Goal: Complete application form

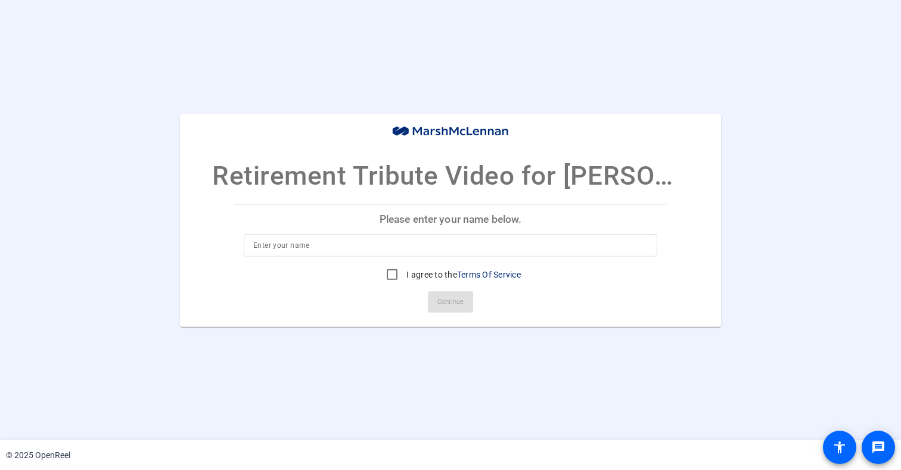
click at [259, 245] on input at bounding box center [450, 245] width 394 height 14
type input "[PERSON_NAME]"
click at [391, 275] on input "I agree to the Terms Of Service" at bounding box center [392, 275] width 24 height 24
checkbox input "true"
click at [450, 300] on span "Continue" at bounding box center [450, 302] width 26 height 18
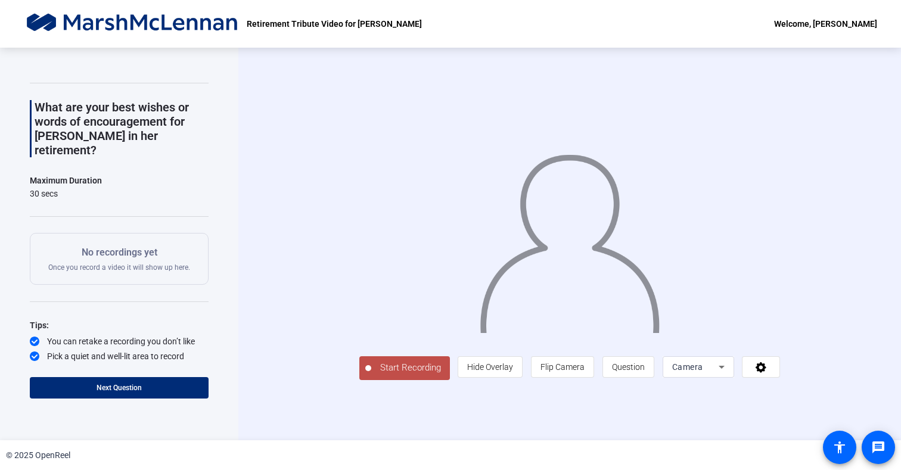
scroll to position [29, 0]
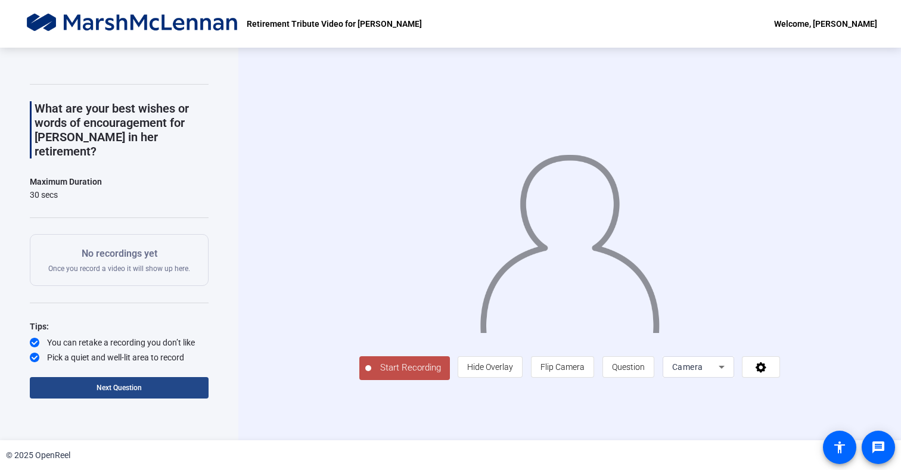
click at [120, 384] on span "Next Question" at bounding box center [119, 388] width 45 height 8
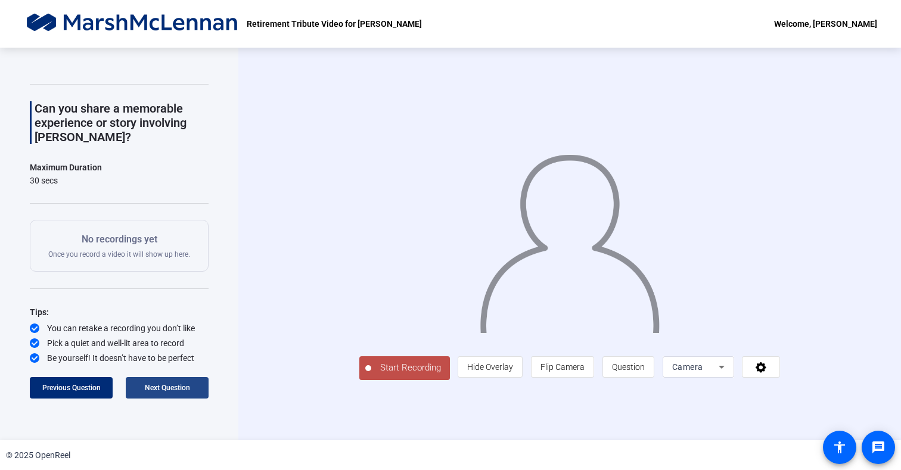
click at [153, 388] on span "Next Question" at bounding box center [167, 388] width 45 height 8
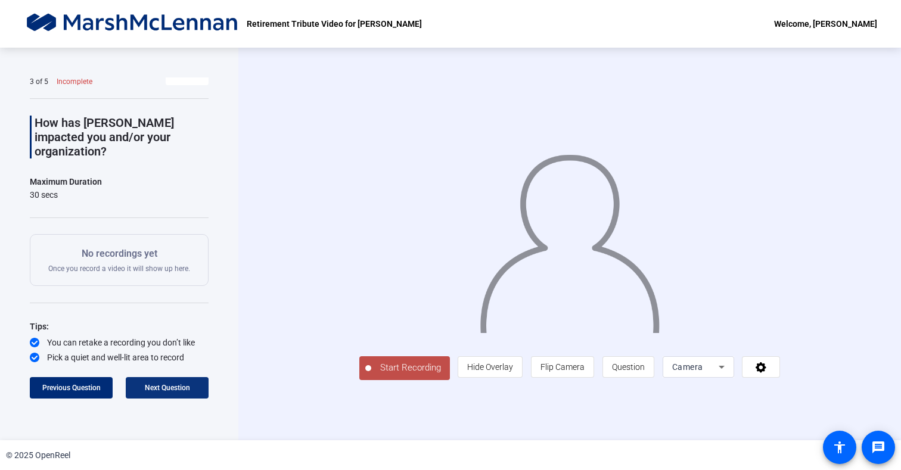
click at [153, 388] on span "Next Question" at bounding box center [167, 388] width 45 height 8
click at [371, 375] on span "Start Recording" at bounding box center [410, 368] width 79 height 14
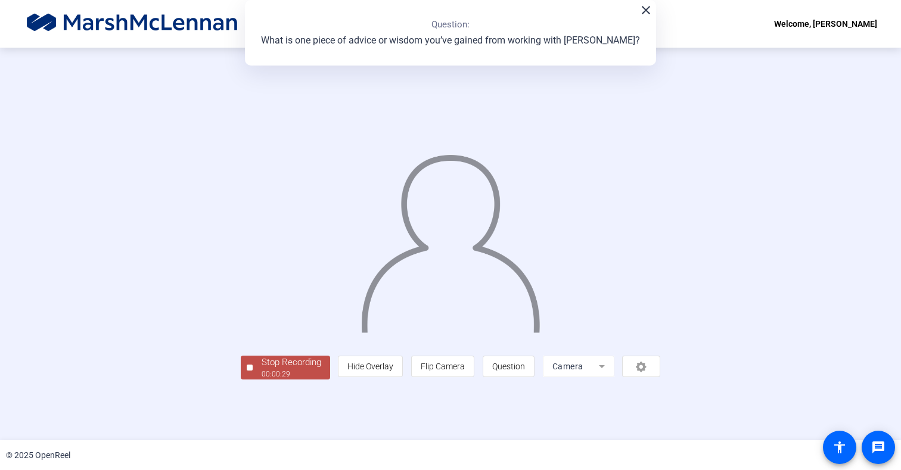
scroll to position [0, 0]
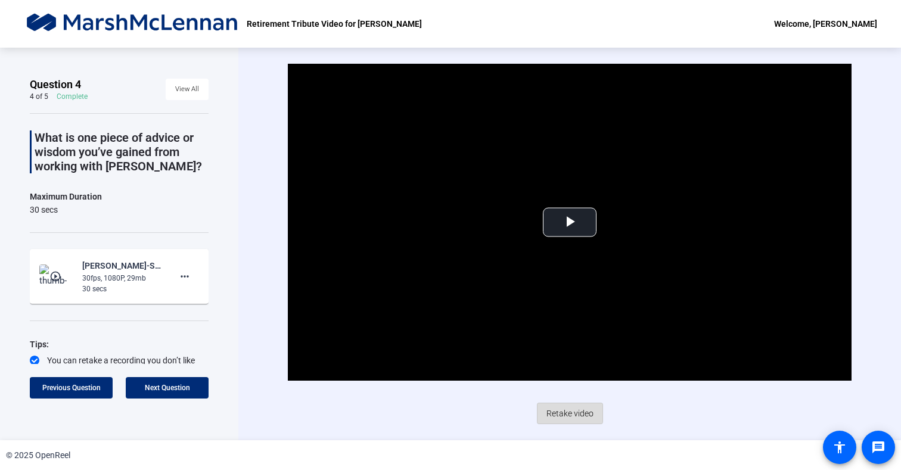
click at [568, 411] on span "Retake video" at bounding box center [569, 413] width 47 height 23
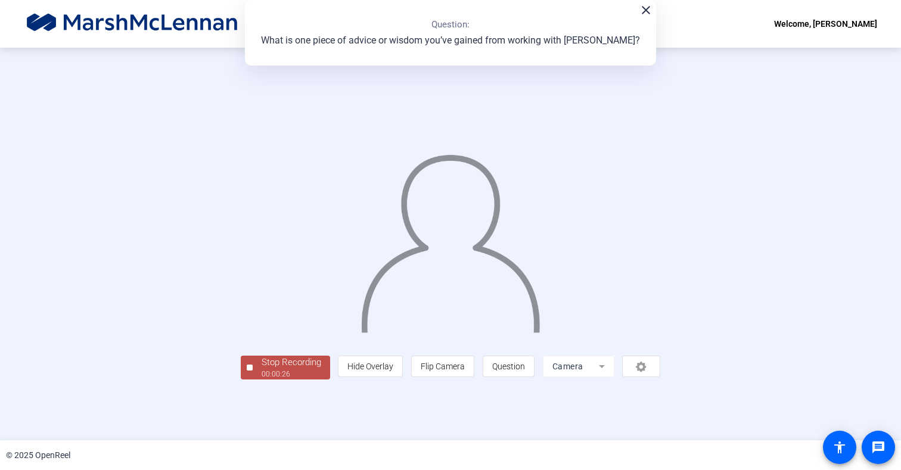
click at [262, 369] on div "Stop Recording" at bounding box center [292, 363] width 60 height 14
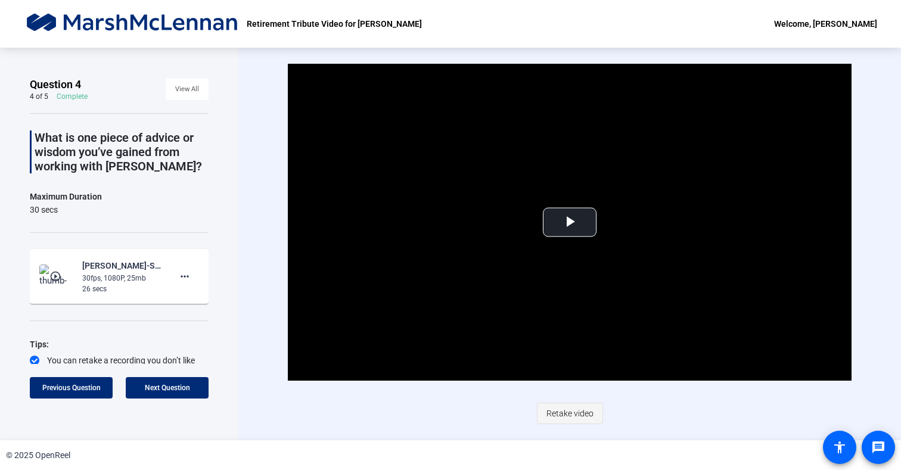
click at [569, 411] on span "Retake video" at bounding box center [569, 413] width 47 height 23
click at [564, 410] on span "Retake video" at bounding box center [569, 413] width 47 height 23
click at [570, 222] on span "Video Player" at bounding box center [570, 222] width 0 height 0
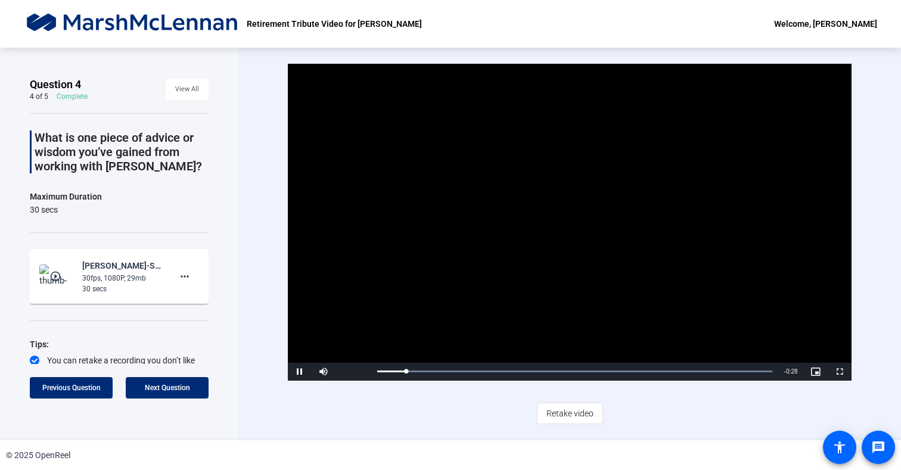
click at [295, 372] on span "Video Player" at bounding box center [300, 372] width 24 height 0
click at [167, 381] on span at bounding box center [167, 388] width 83 height 29
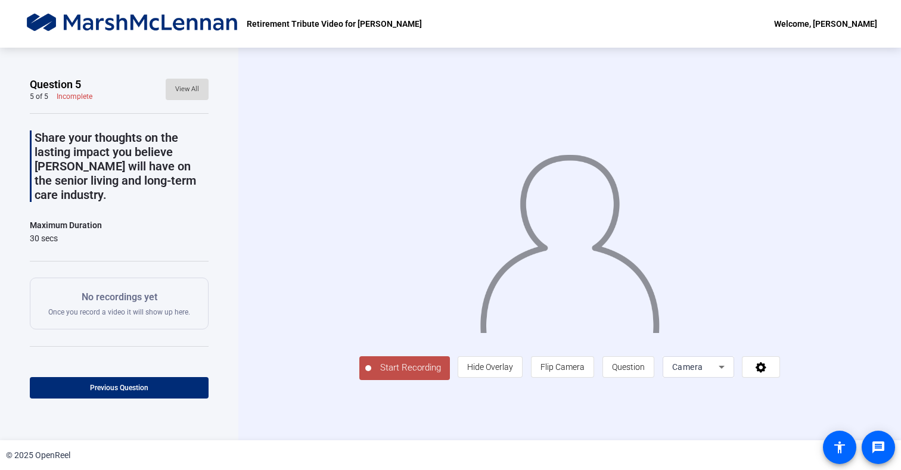
click at [182, 86] on span "View All" at bounding box center [187, 89] width 24 height 18
